Goal: Information Seeking & Learning: Learn about a topic

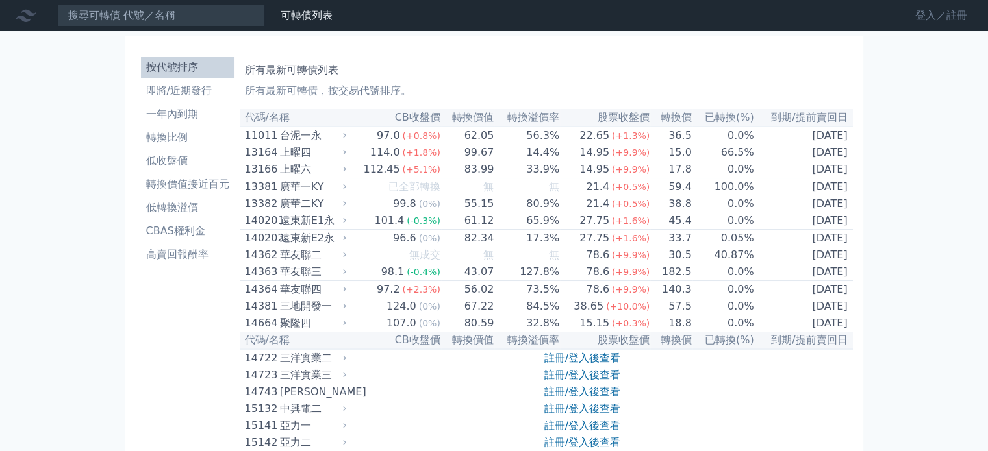
click at [926, 16] on link "登入／註冊" at bounding box center [941, 15] width 73 height 21
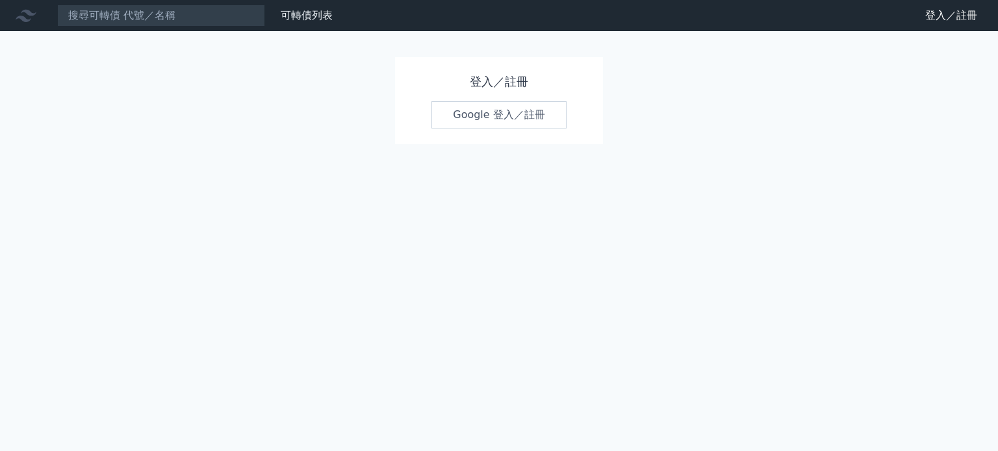
click at [475, 119] on link "Google 登入／註冊" at bounding box center [498, 114] width 135 height 27
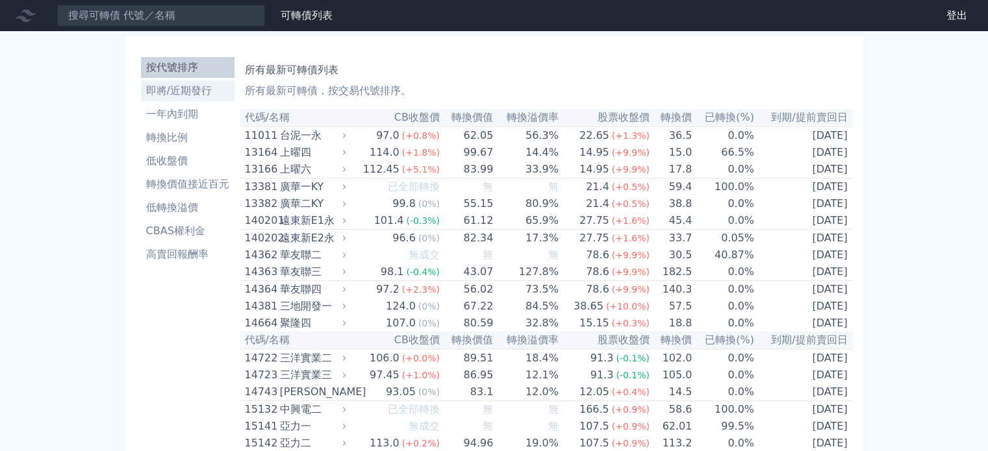
click at [195, 93] on li "即將/近期發行" at bounding box center [188, 91] width 94 height 16
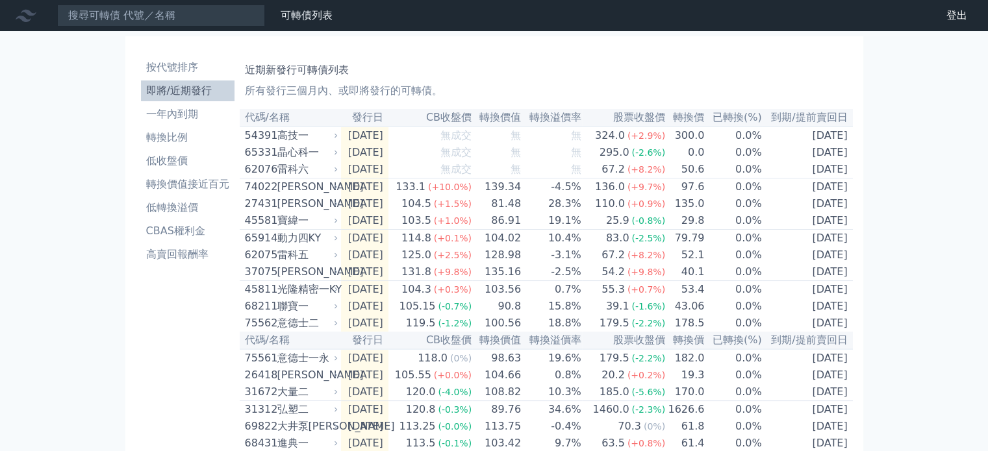
click at [304, 280] on div "[PERSON_NAME]" at bounding box center [306, 272] width 58 height 16
click at [297, 280] on div "[PERSON_NAME]" at bounding box center [306, 272] width 58 height 16
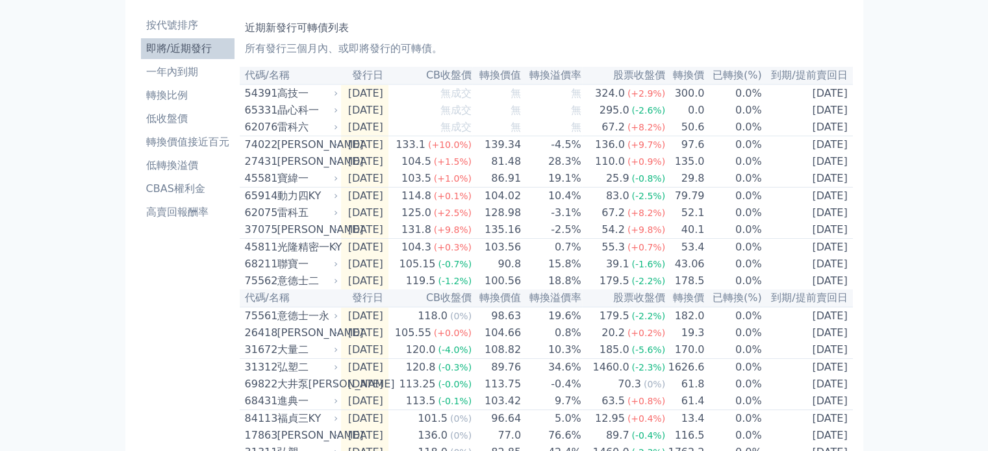
scroll to position [65, 0]
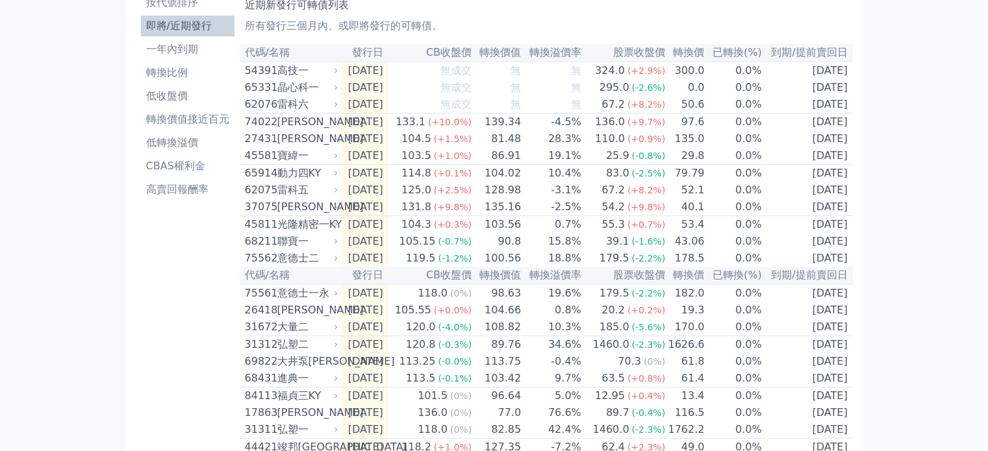
click at [286, 335] on div "大量二" at bounding box center [306, 328] width 58 height 16
